Goal: Entertainment & Leisure: Consume media (video, audio)

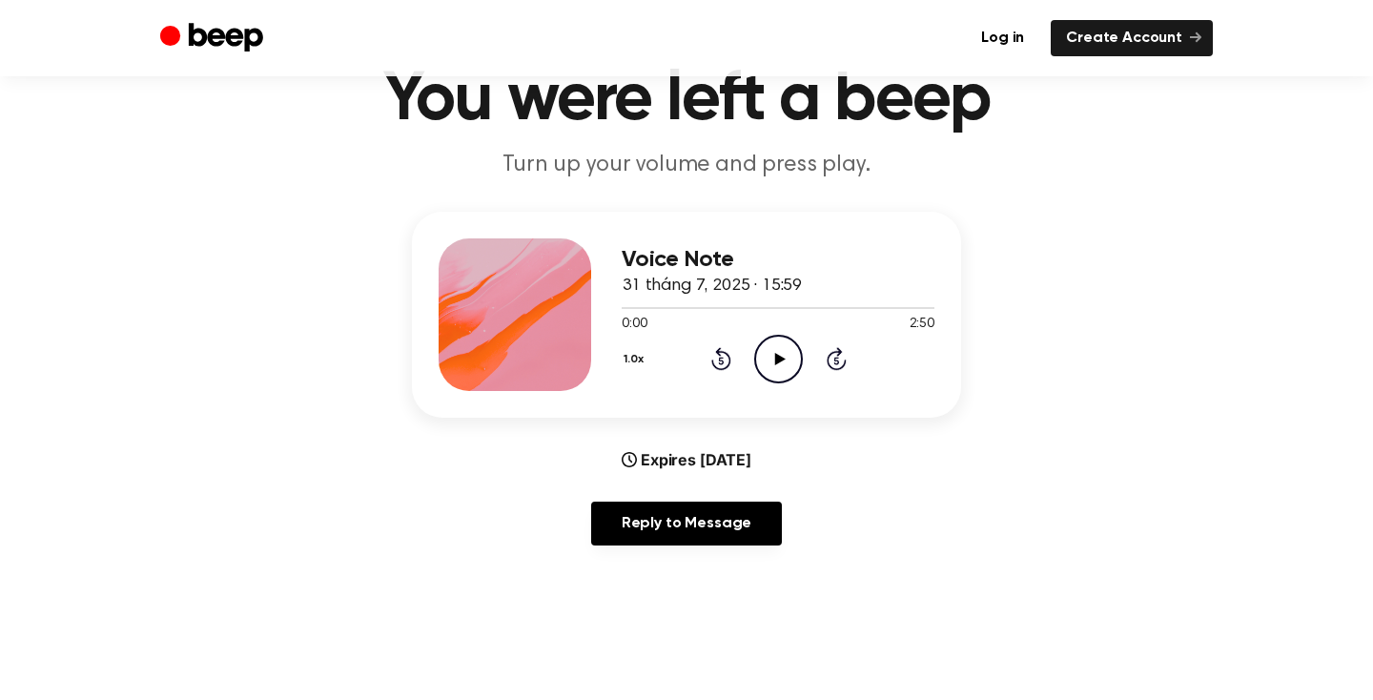
scroll to position [95, 0]
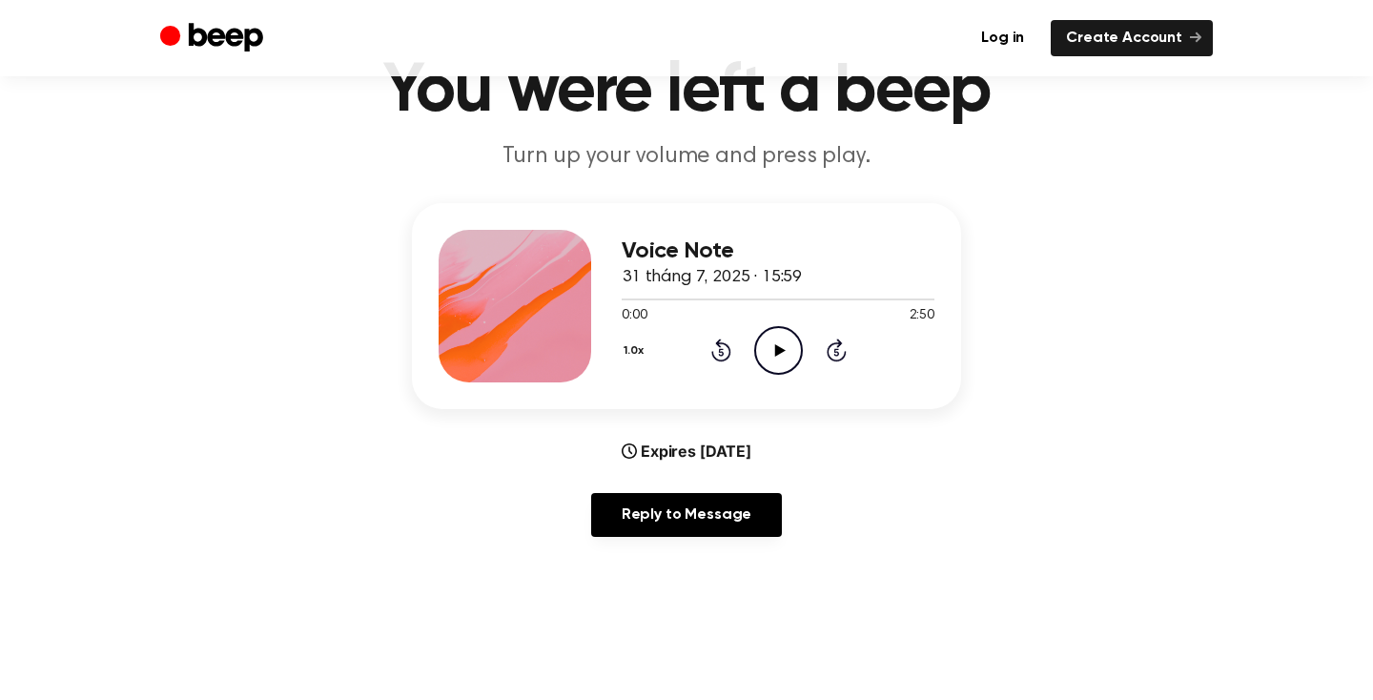
click at [767, 358] on icon "Play Audio" at bounding box center [778, 350] width 49 height 49
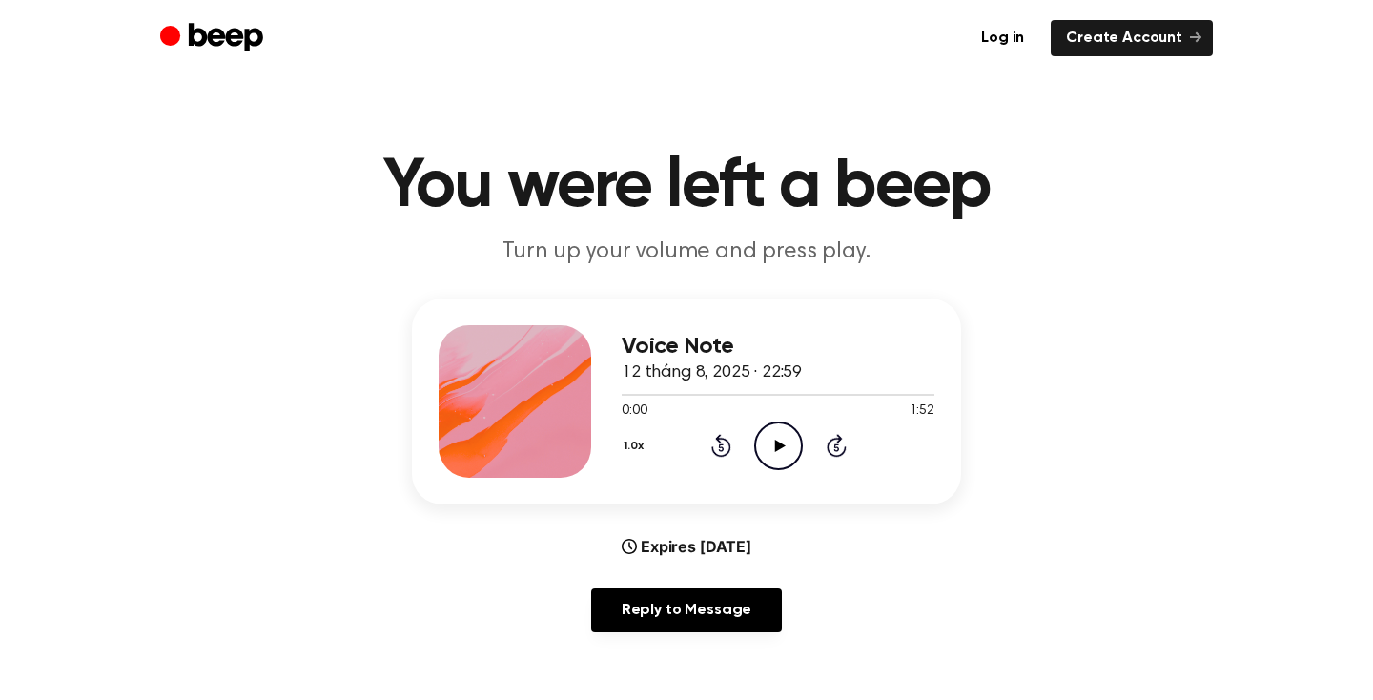
click at [755, 445] on circle at bounding box center [778, 445] width 47 height 47
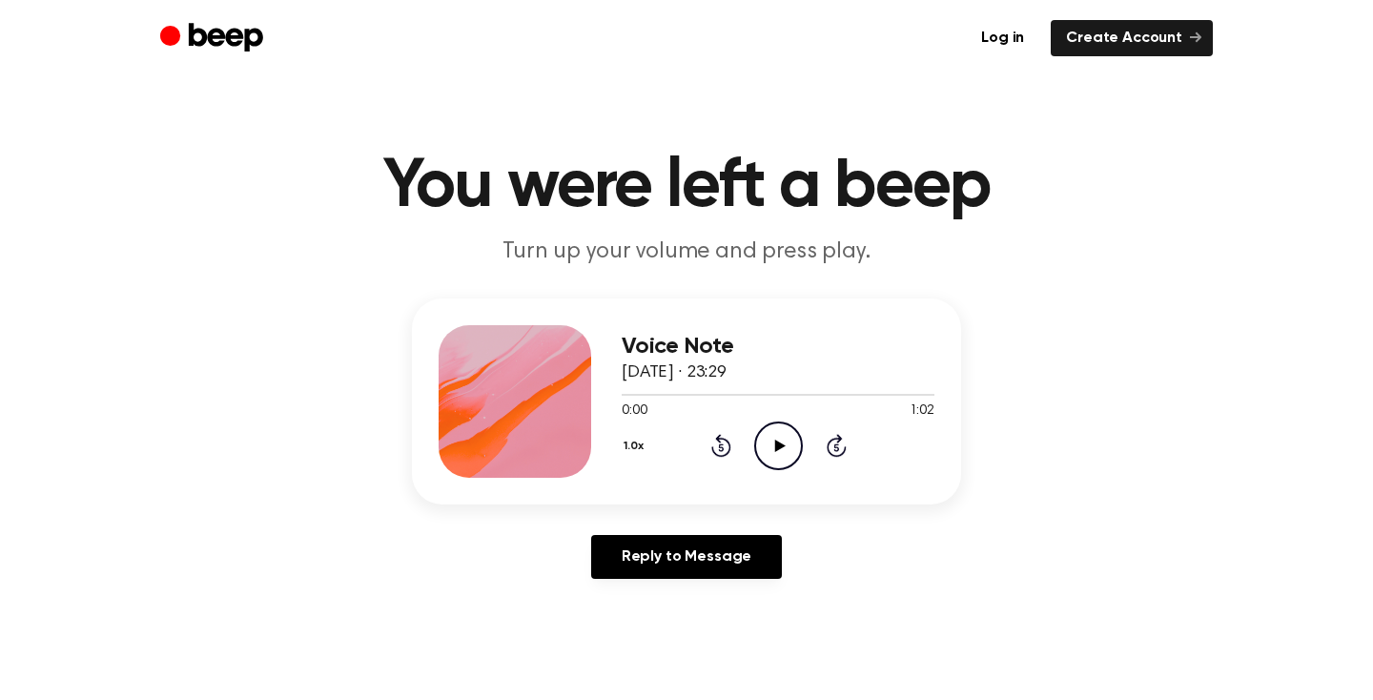
click at [772, 438] on icon "Play Audio" at bounding box center [778, 445] width 49 height 49
click at [785, 435] on icon "Play Audio" at bounding box center [778, 445] width 49 height 49
